Goal: Find specific page/section: Find specific page/section

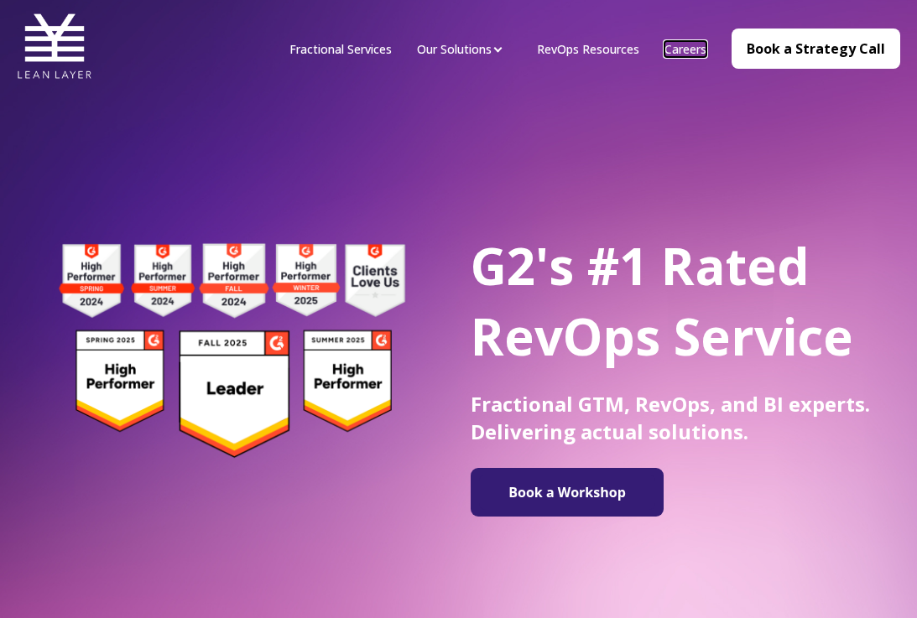
click at [695, 52] on link "Careers" at bounding box center [685, 49] width 42 height 16
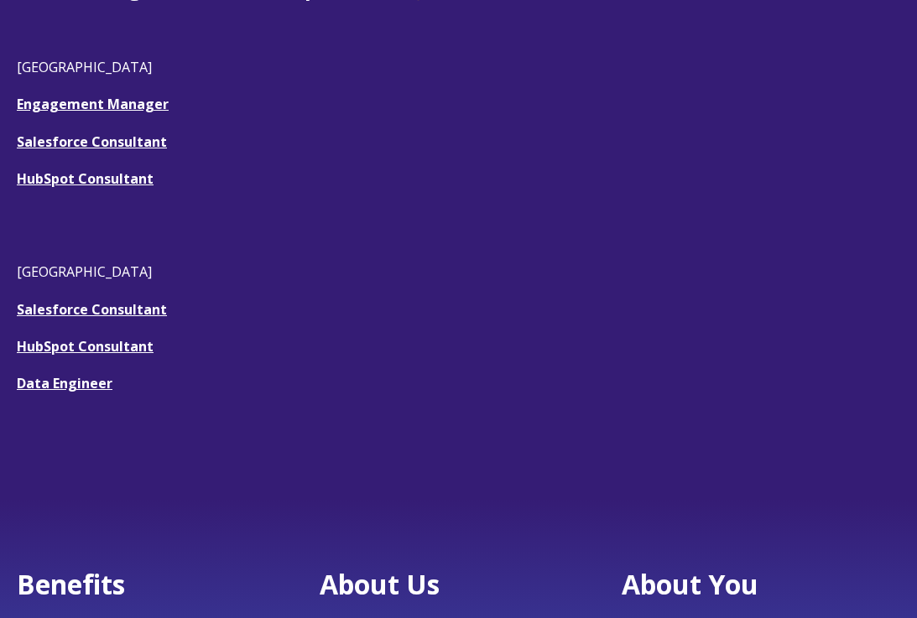
scroll to position [546, 0]
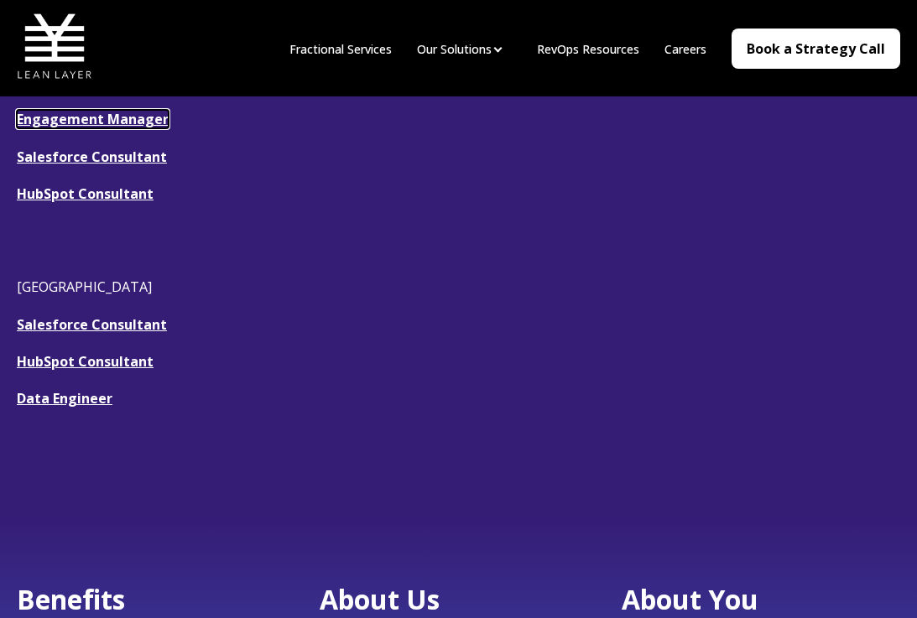
click at [144, 121] on link "Engagement Manager" at bounding box center [93, 119] width 152 height 18
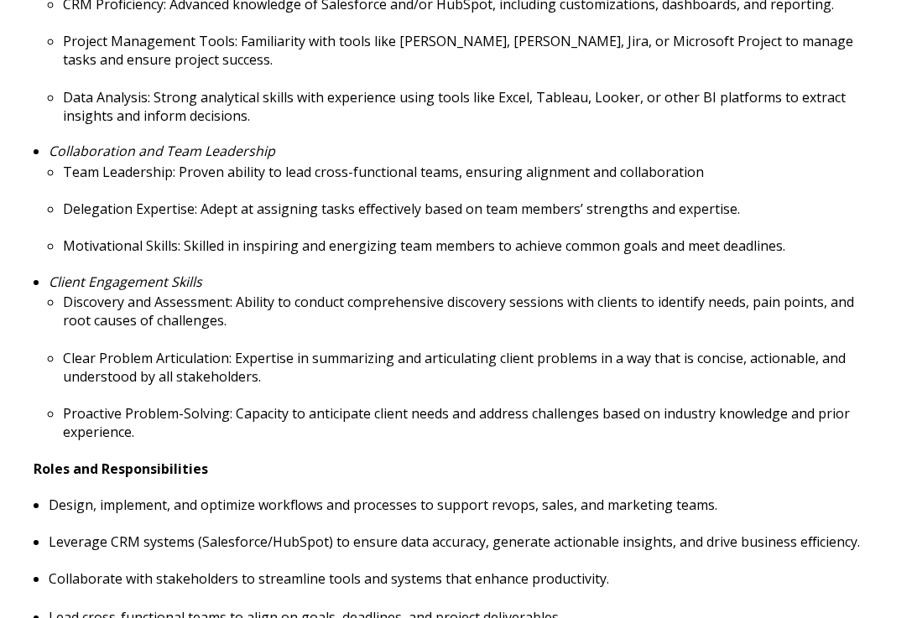
scroll to position [917, 0]
